Goal: Find specific page/section

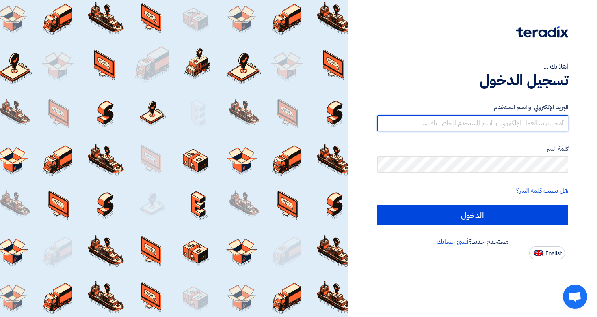
type input "[EMAIL_ADDRESS][DOMAIN_NAME]"
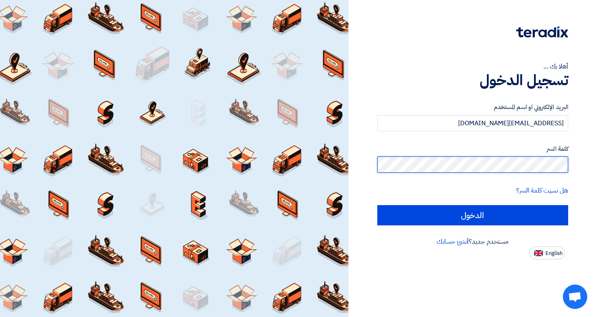
click at [472, 215] on input "الدخول" at bounding box center [472, 215] width 191 height 20
type input "Sign in"
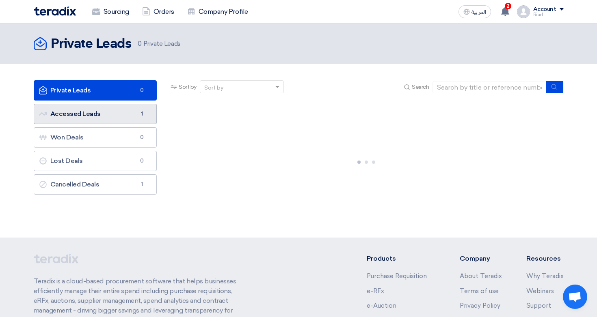
click at [119, 114] on link "Accessed Leads Accessed Leads 1" at bounding box center [95, 114] width 123 height 20
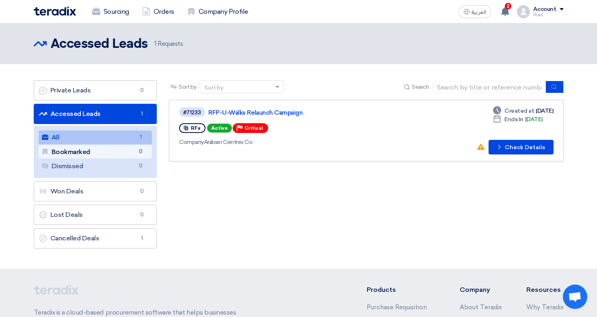
click at [87, 153] on link "Bookmarked Bookmarked 0" at bounding box center [96, 152] width 114 height 14
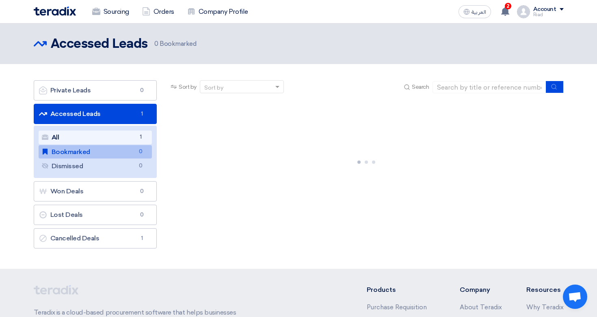
click at [79, 138] on link "All All 1" at bounding box center [96, 138] width 114 height 14
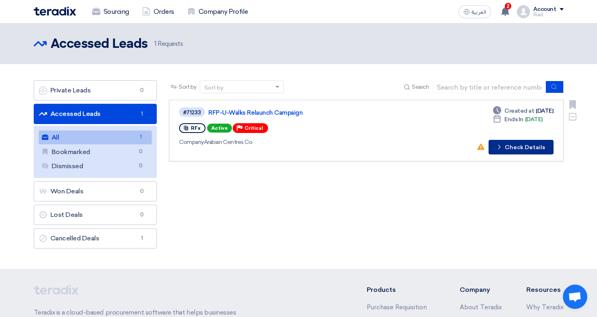
click at [526, 147] on button "Check details Check Details" at bounding box center [520, 147] width 65 height 15
